Goal: Information Seeking & Learning: Learn about a topic

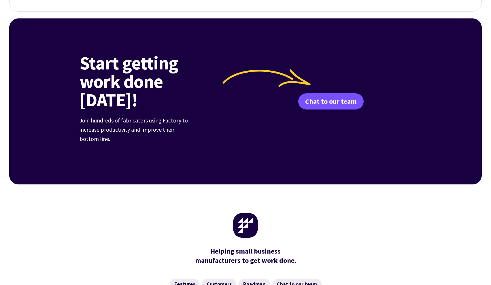
scroll to position [2208, 0]
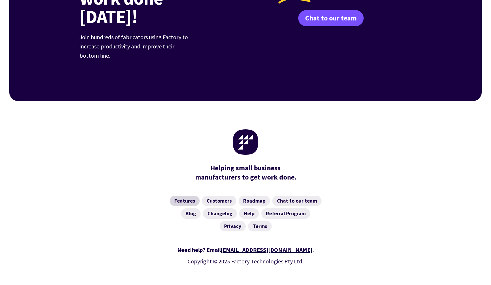
click at [181, 196] on link "Features" at bounding box center [185, 201] width 30 height 10
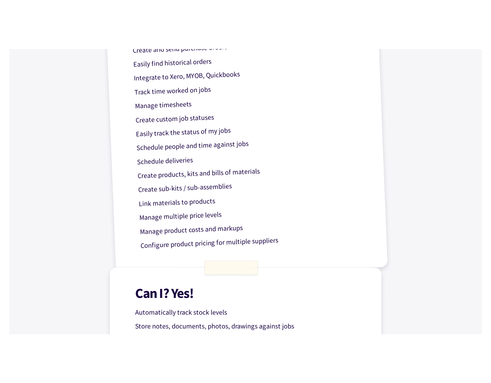
scroll to position [347, 0]
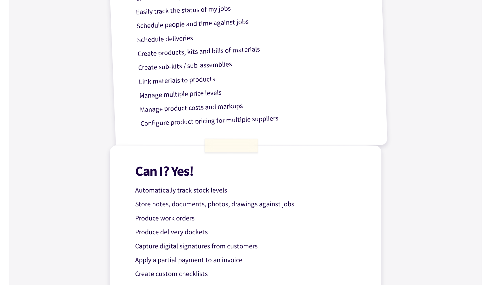
drag, startPoint x: 226, startPoint y: 148, endPoint x: 294, endPoint y: 150, distance: 68.0
click at [293, 150] on div "Can I? Yes! Automatically track stock levels Store notes, documents, photos, dr…" at bounding box center [245, 276] width 272 height 262
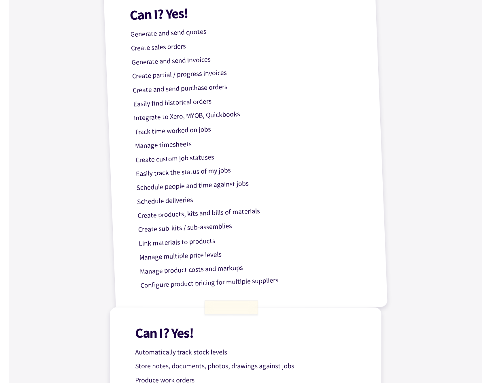
scroll to position [179, 0]
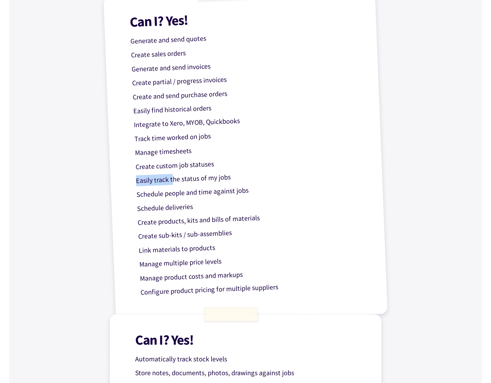
drag, startPoint x: 171, startPoint y: 180, endPoint x: 220, endPoint y: 170, distance: 49.8
click at [220, 170] on div "Can I? Yes! Generate and send quotes Create sales orders Generate and send invo…" at bounding box center [245, 156] width 285 height 338
click at [255, 206] on p "Schedule deliveries" at bounding box center [252, 204] width 230 height 20
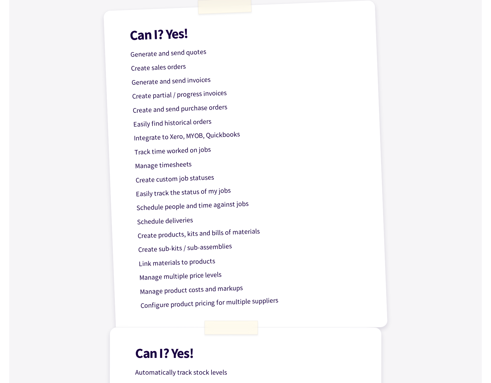
scroll to position [0, 0]
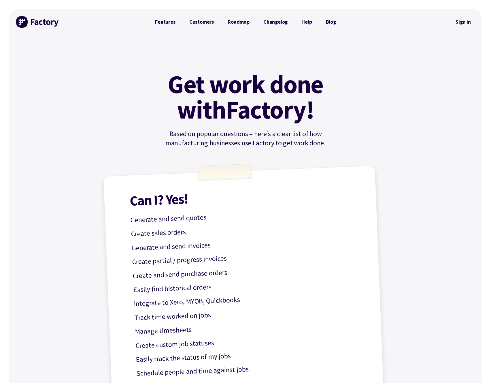
click at [49, 20] on img at bounding box center [37, 22] width 43 height 12
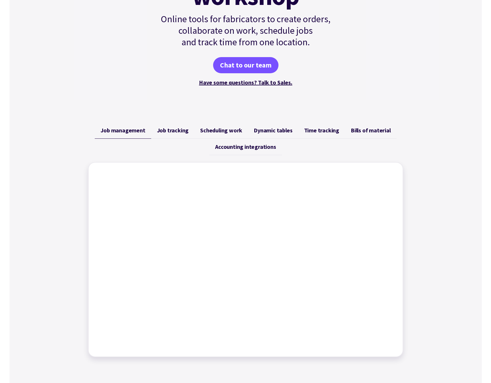
scroll to position [120, 0]
click at [371, 99] on div "No-fuss job management Modernise your workshop Online tools for fabricators to …" at bounding box center [245, 14] width 473 height 200
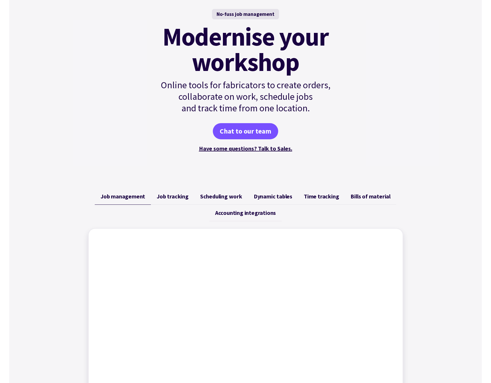
scroll to position [25, 0]
